Goal: Task Accomplishment & Management: Manage account settings

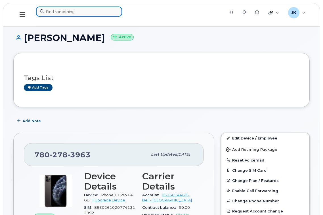
click at [76, 12] on input at bounding box center [79, 12] width 86 height 10
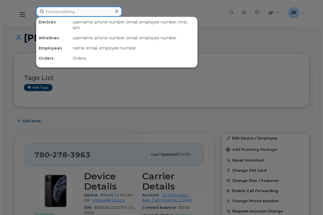
paste input "Courtney Bullerkist"
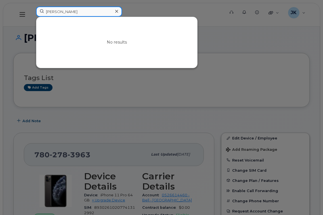
click at [77, 12] on input "Courtney Bullerkist" at bounding box center [79, 12] width 86 height 10
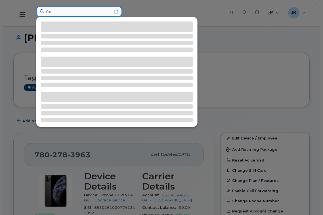
type input "C"
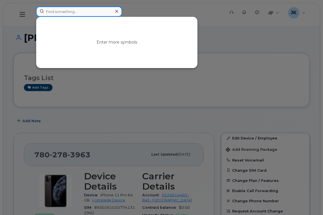
paste input "Courtney Bullerkist"
click at [55, 12] on input "Courtney Bullerkist" at bounding box center [79, 12] width 86 height 10
drag, startPoint x: 71, startPoint y: 12, endPoint x: 43, endPoint y: 9, distance: 27.6
click at [43, 9] on input "Bullerkist" at bounding box center [79, 12] width 86 height 10
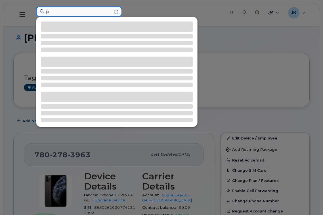
type input "j"
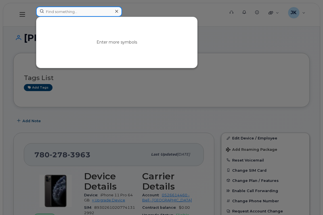
click at [71, 12] on input at bounding box center [79, 12] width 86 height 10
paste input "Brianna Burett"
click at [52, 12] on input "Brianna Burett" at bounding box center [79, 12] width 86 height 10
type input "Burett"
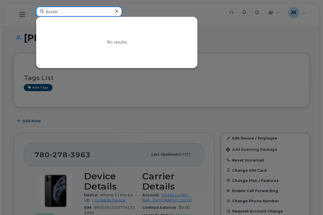
click at [53, 12] on input "Burett" at bounding box center [79, 12] width 86 height 10
paste input "Brianna Burett"
click at [67, 11] on input "Brianna Burett" at bounding box center [79, 12] width 86 height 10
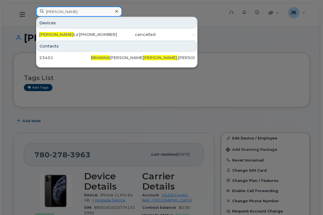
drag, startPoint x: 66, startPoint y: 14, endPoint x: 29, endPoint y: 13, distance: 37.1
click at [31, 13] on div "Brianna Devices Brianna Lam 780-232-5944 cancelled - Contacts 23401 BRIANNA LAM…" at bounding box center [128, 15] width 194 height 16
paste input "780-222-9766"
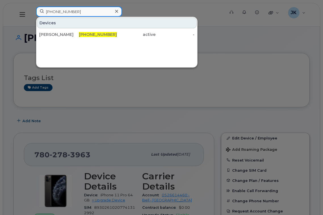
type input "780-222-9766"
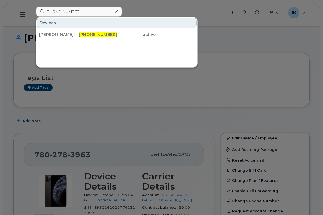
click at [94, 34] on span "780-222-9766" at bounding box center [98, 34] width 38 height 5
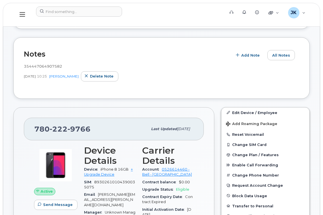
scroll to position [151, 0]
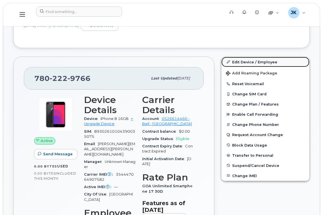
click at [250, 62] on link "Edit Device / Employee" at bounding box center [265, 62] width 88 height 10
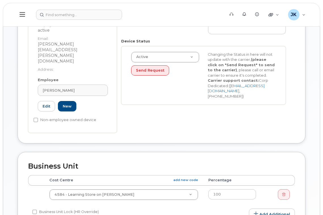
scroll to position [76, 0]
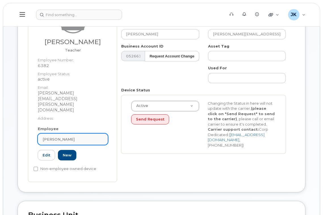
click at [72, 137] on span "BRIANNE BURRITT" at bounding box center [59, 139] width 32 height 5
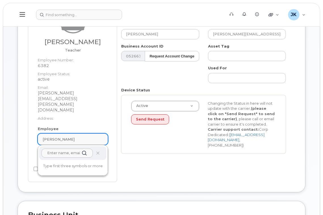
drag, startPoint x: 88, startPoint y: 123, endPoint x: 47, endPoint y: 124, distance: 41.1
click at [47, 137] on div "BRIANNE BURRITT" at bounding box center [73, 139] width 60 height 5
paste input "Courtney Bullerkist"
type input "Courtney Bullerkist"
click at [87, 113] on dt "Address:" at bounding box center [73, 117] width 70 height 8
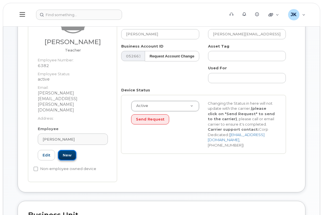
click at [67, 150] on link "New" at bounding box center [67, 155] width 18 height 10
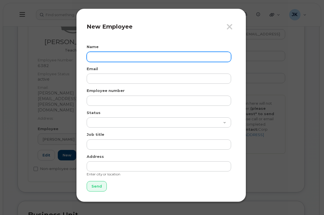
click at [117, 59] on input "text" at bounding box center [159, 57] width 145 height 10
paste input "Courtney Bullerkist"
type input "Courtney Bullerkist"
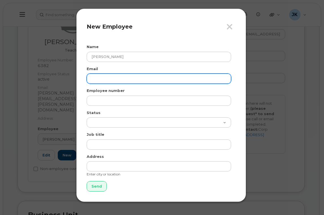
click at [112, 82] on input "email" at bounding box center [159, 79] width 145 height 10
paste input "courtney.bullerkist@epsb.ca"
type input "courtney.bullerkist@epsb.ca"
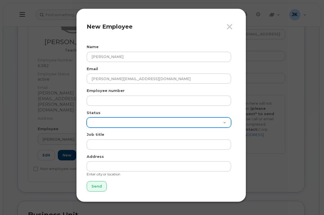
click at [117, 120] on select "Active On-Leave Long Term Short Term Maternity Leave Temp Layoff Inactive" at bounding box center [159, 123] width 145 height 10
select select "active"
click at [87, 118] on select "Active On-Leave Long Term Short Term Maternity Leave Temp Layoff Inactive" at bounding box center [159, 123] width 145 height 10
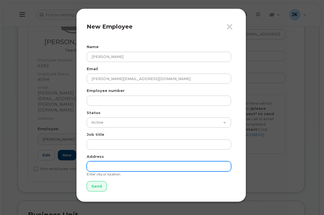
click at [109, 167] on input "text" at bounding box center [159, 167] width 145 height 10
type input "Edmonton"
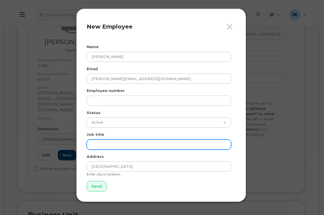
click at [109, 140] on input "text" at bounding box center [159, 145] width 145 height 10
paste input "Teacher"
type input "Teacher"
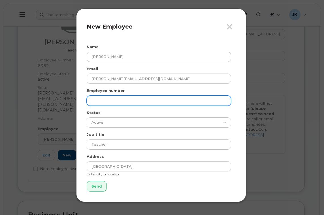
click at [109, 98] on input "text" at bounding box center [159, 101] width 145 height 10
paste input "51774"
type input "51774"
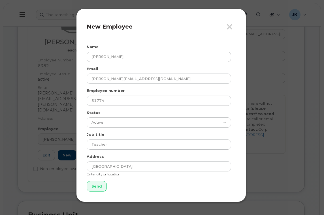
click at [136, 189] on form "Name Courtney Bullerkist Email courtney.bullerkist@epsb.ca Employee number 5177…" at bounding box center [161, 118] width 149 height 148
click at [96, 188] on input "Send" at bounding box center [97, 186] width 20 height 10
type input "Send"
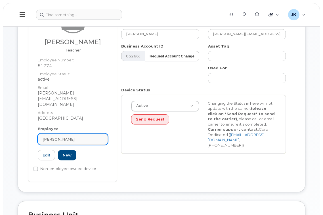
click at [81, 137] on div "BRIANNE BURRITT" at bounding box center [73, 139] width 60 height 5
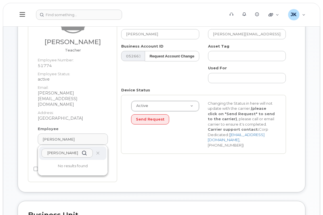
click at [70, 149] on input "Courtney Bullerkist" at bounding box center [66, 153] width 51 height 9
drag, startPoint x: 66, startPoint y: 142, endPoint x: 90, endPoint y: 143, distance: 23.8
click at [90, 149] on input "Courtney Bullerkist" at bounding box center [66, 153] width 51 height 9
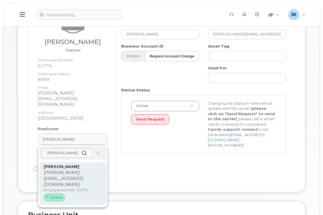
type input "Courtney bull"
click at [75, 164] on strong "Courtney Bullerkist" at bounding box center [61, 166] width 35 height 5
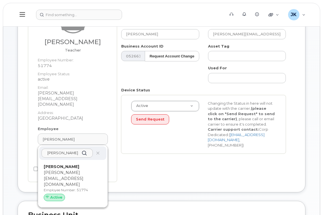
type input "51774"
type input "Courtney Bullerkist"
type input "courtney.bullerkist@epsb.ca"
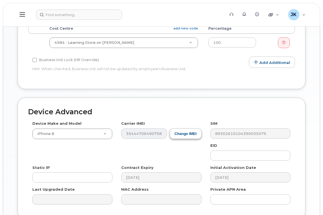
scroll to position [305, 0]
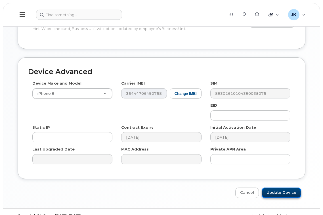
click at [282, 188] on input "Update Device" at bounding box center [280, 193] width 39 height 10
type input "Saving..."
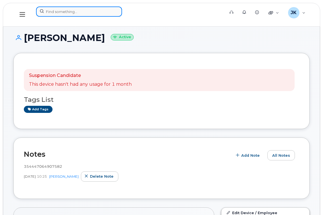
click at [63, 11] on input at bounding box center [79, 12] width 86 height 10
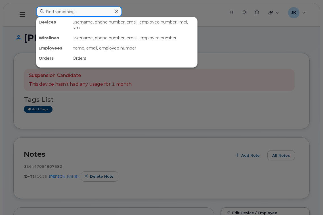
paste input "[PHONE_NUMBER]"
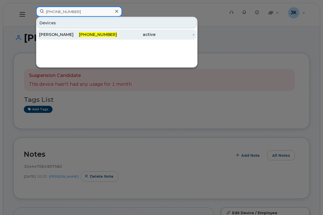
type input "825-523-4468"
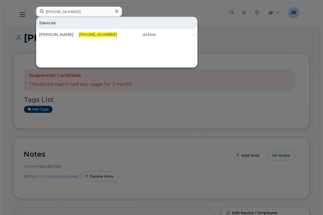
drag, startPoint x: 52, startPoint y: 36, endPoint x: 323, endPoint y: 95, distance: 277.3
click at [52, 36] on div "[PERSON_NAME]" at bounding box center [58, 35] width 39 height 6
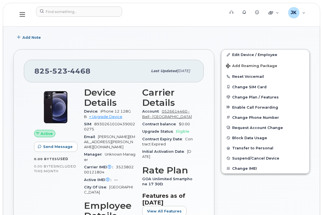
scroll to position [76, 0]
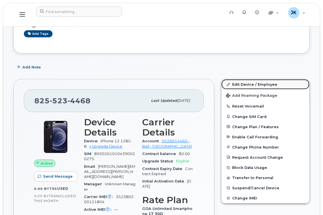
drag, startPoint x: 249, startPoint y: 84, endPoint x: 229, endPoint y: 83, distance: 19.9
click at [249, 84] on link "Edit Device / Employee" at bounding box center [265, 84] width 88 height 10
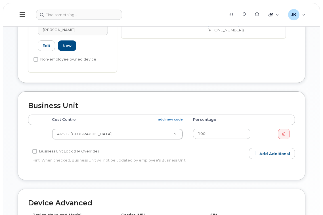
scroll to position [151, 0]
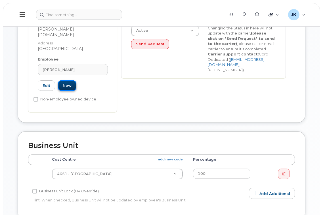
click at [65, 81] on link "New" at bounding box center [67, 86] width 18 height 10
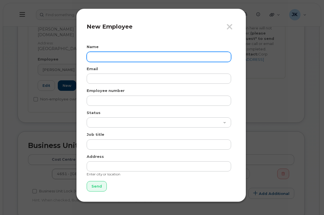
click at [115, 57] on input "text" at bounding box center [159, 57] width 145 height 10
paste input "[PERSON_NAME]"
type input "[PERSON_NAME]"
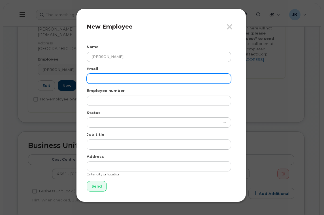
click at [110, 80] on input "email" at bounding box center [159, 79] width 145 height 10
paste input "[PERSON_NAME][EMAIL_ADDRESS][DOMAIN_NAME]"
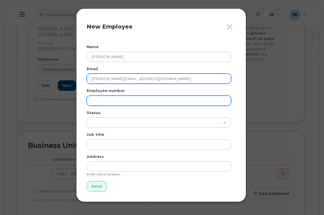
type input "[PERSON_NAME][EMAIL_ADDRESS][DOMAIN_NAME]"
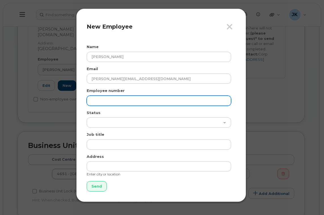
click at [111, 99] on input "text" at bounding box center [159, 101] width 145 height 10
click at [102, 103] on input "text" at bounding box center [159, 101] width 145 height 10
paste input "42482"
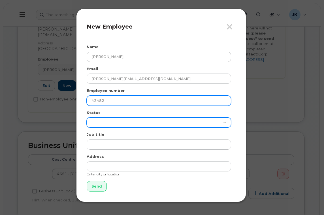
type input "42482"
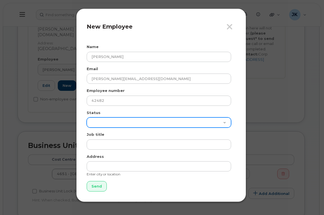
click at [100, 122] on select "Active On-Leave Long Term Short Term Maternity Leave Temp Layoff Inactive" at bounding box center [159, 123] width 145 height 10
select select "active"
click at [87, 118] on select "Active On-Leave Long Term Short Term Maternity Leave Temp Layoff Inactive" at bounding box center [159, 123] width 145 height 10
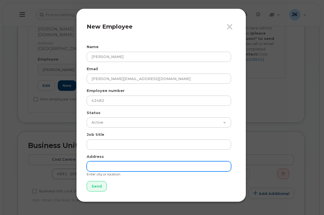
click at [110, 168] on input "text" at bounding box center [159, 167] width 145 height 10
type input "[GEOGRAPHIC_DATA]"
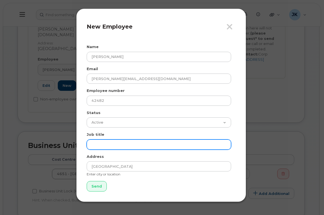
click at [102, 145] on input "text" at bounding box center [159, 145] width 145 height 10
type input "Teacher"
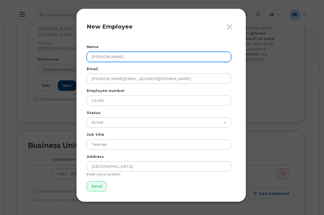
click at [115, 57] on input "Joshua Cebryk" at bounding box center [159, 57] width 145 height 10
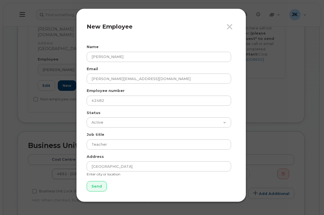
click at [92, 181] on form "Name Joshua Cebryk Email joshua.cebryk@epsb.ca Employee number 42482 Status Act…" at bounding box center [161, 118] width 149 height 148
click at [92, 188] on input "Send" at bounding box center [97, 186] width 20 height 10
type input "Send"
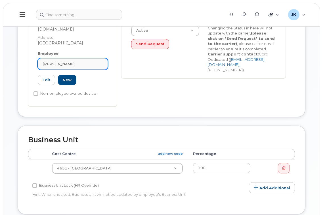
click at [71, 62] on div "SOPHIA DUCH" at bounding box center [73, 64] width 60 height 5
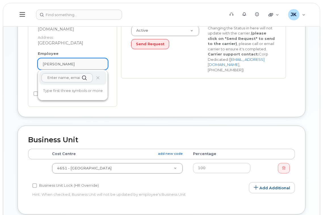
paste input "Cebryk"
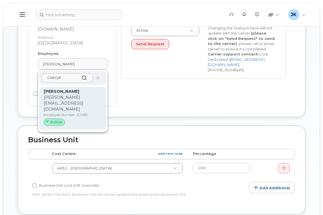
type input "Cebryk"
click at [58, 89] on div "Joshua Cebryk joshua.cebryk@epsb.ca Employee Number: 42482 Active" at bounding box center [73, 109] width 58 height 40
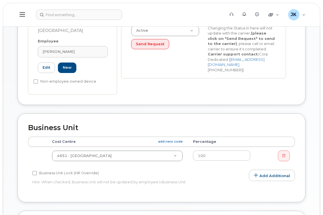
type input "Joshua Cebryk"
type input "joshua.cebryk@epsb.ca"
type input "42482"
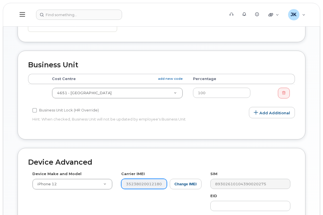
scroll to position [303, 0]
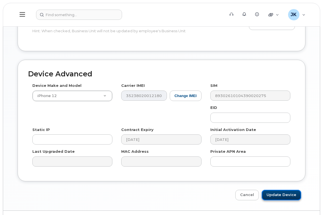
click at [279, 190] on input "Update Device" at bounding box center [280, 195] width 39 height 10
type input "Saving..."
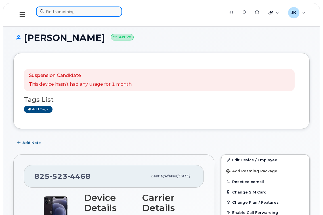
click at [71, 13] on input at bounding box center [79, 12] width 86 height 10
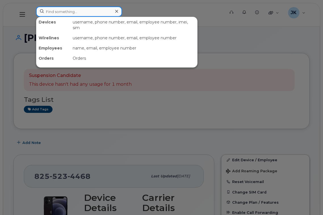
paste input "[PHONE_NUMBER]"
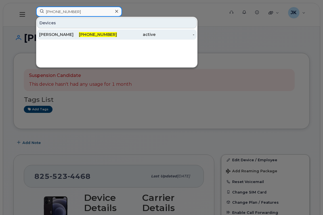
type input "[PHONE_NUMBER]"
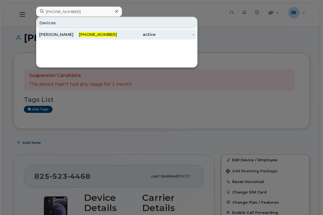
click at [52, 36] on div "[PERSON_NAME]" at bounding box center [58, 35] width 39 height 6
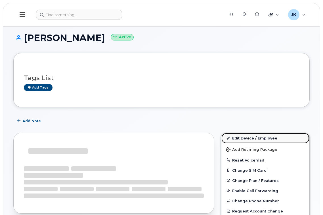
click at [248, 136] on link "Edit Device / Employee" at bounding box center [265, 138] width 88 height 10
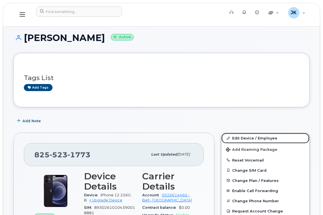
scroll to position [151, 0]
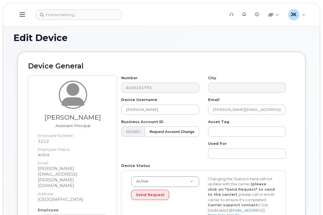
click at [22, 13] on icon at bounding box center [22, 14] width 5 height 5
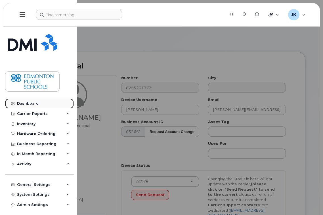
click at [25, 106] on link "Dashboard" at bounding box center [39, 104] width 69 height 10
